Goal: Task Accomplishment & Management: Manage account settings

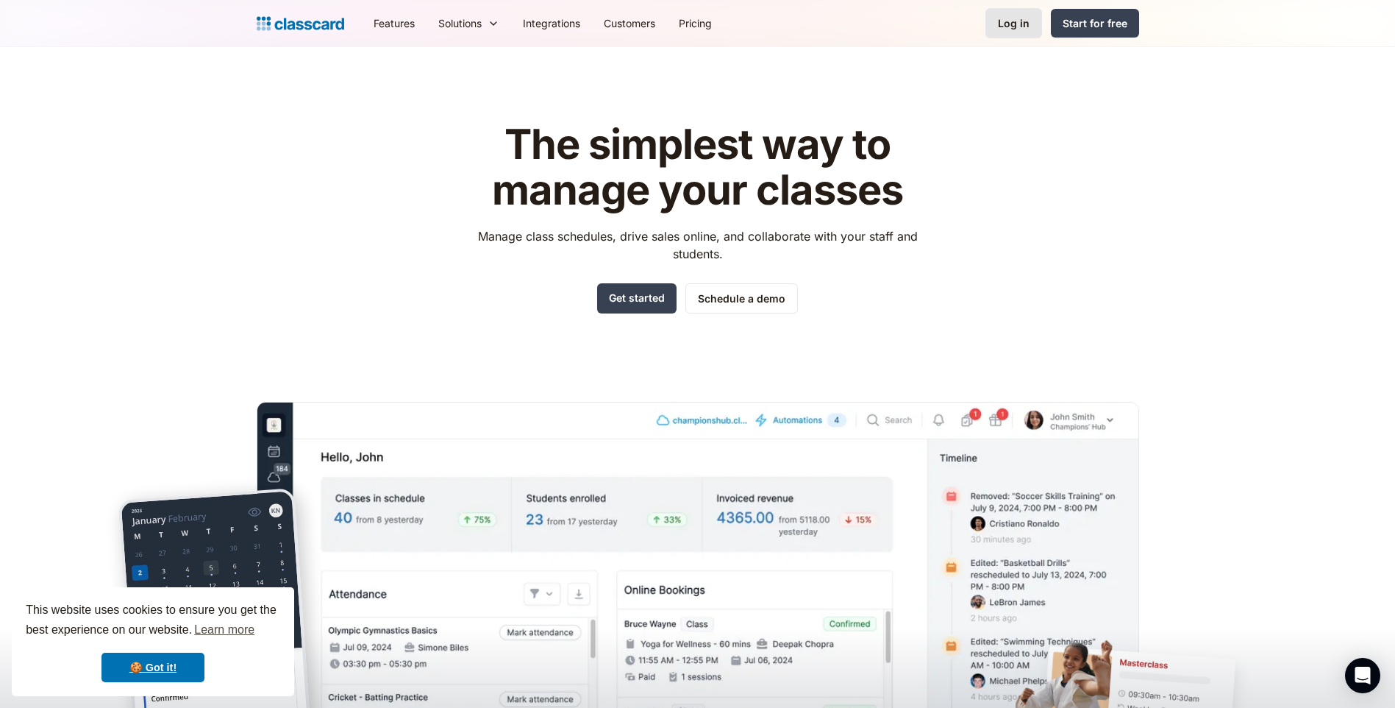
click at [1016, 22] on div "Log in" at bounding box center [1014, 22] width 32 height 15
